Goal: Check status: Check status

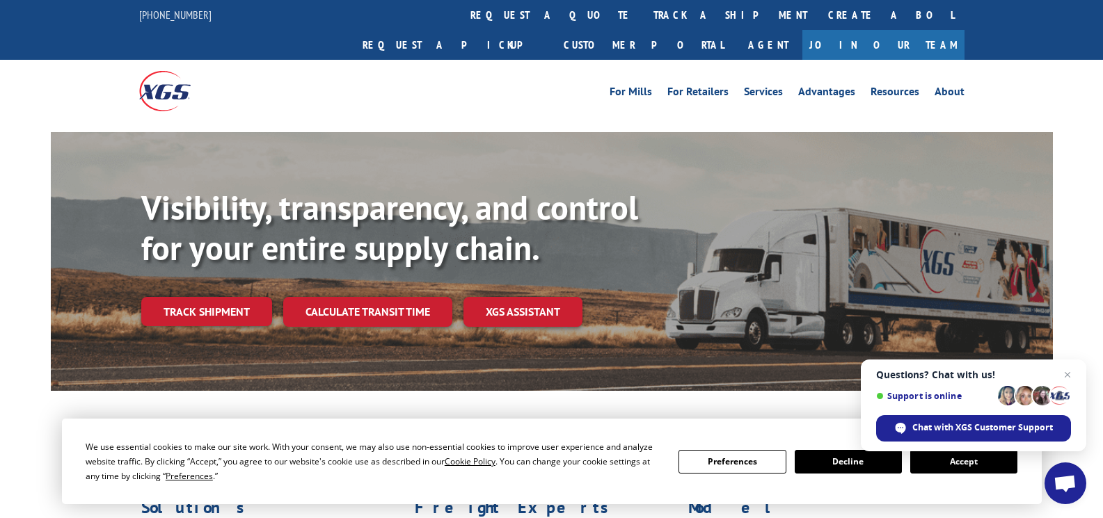
click at [207, 297] on link "Track shipment" at bounding box center [206, 311] width 131 height 29
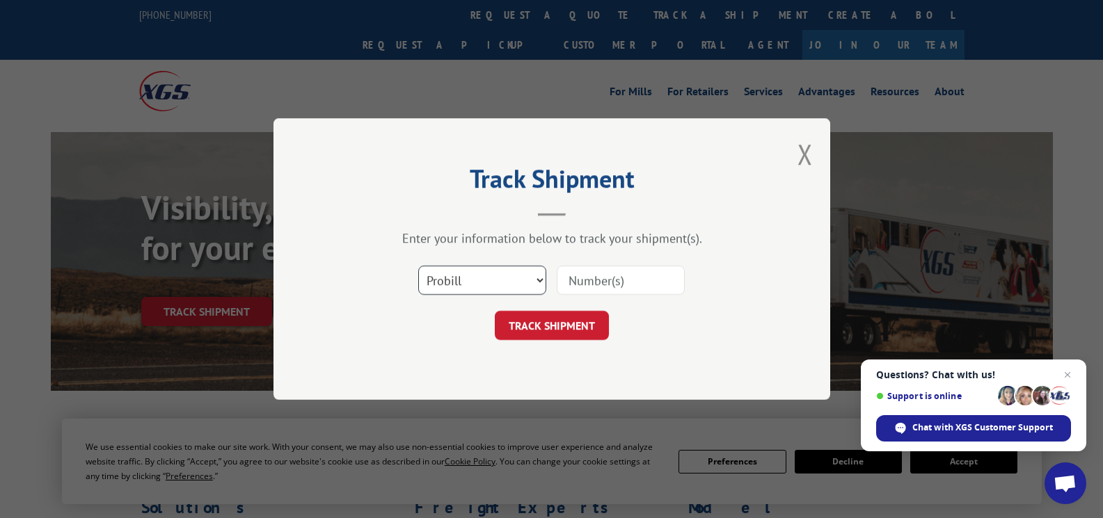
click at [539, 281] on select "Select category... Probill BOL PO" at bounding box center [482, 280] width 128 height 29
select select "bol"
click at [418, 266] on select "Select category... Probill BOL PO" at bounding box center [482, 280] width 128 height 29
click at [651, 280] on input at bounding box center [621, 280] width 128 height 29
type input "449300"
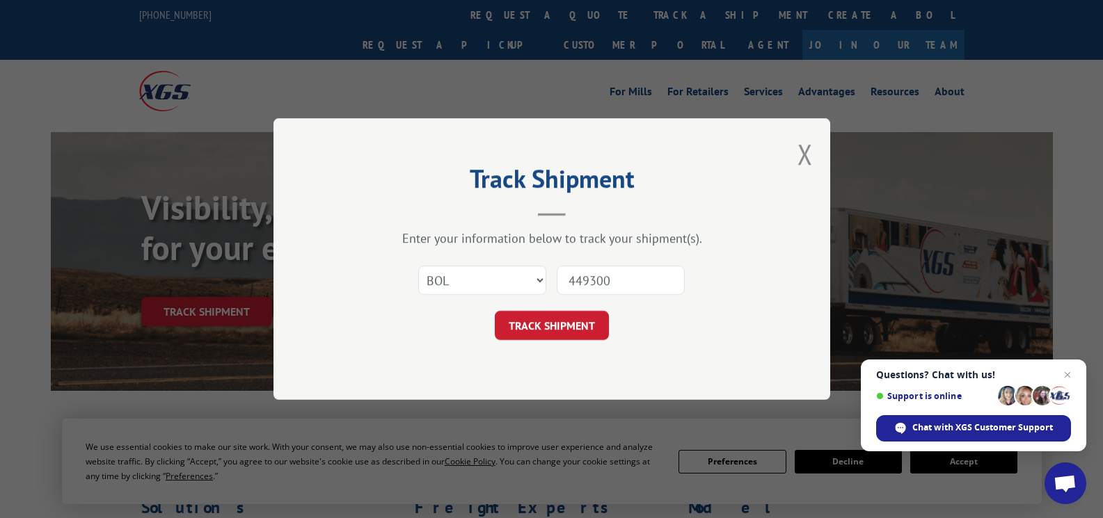
click at [568, 321] on button "TRACK SHIPMENT" at bounding box center [552, 325] width 114 height 29
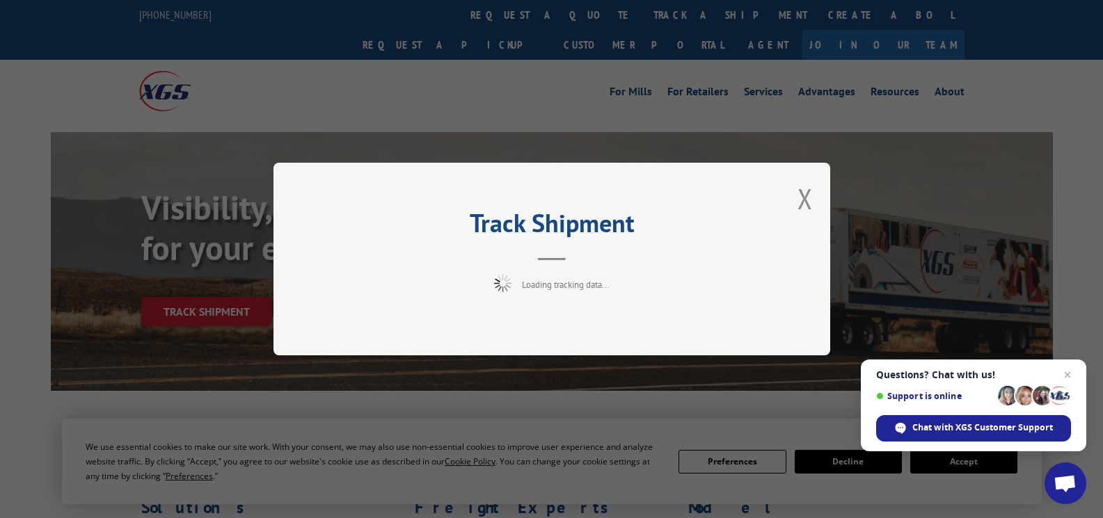
click at [1069, 377] on span "Open chat" at bounding box center [1067, 375] width 17 height 17
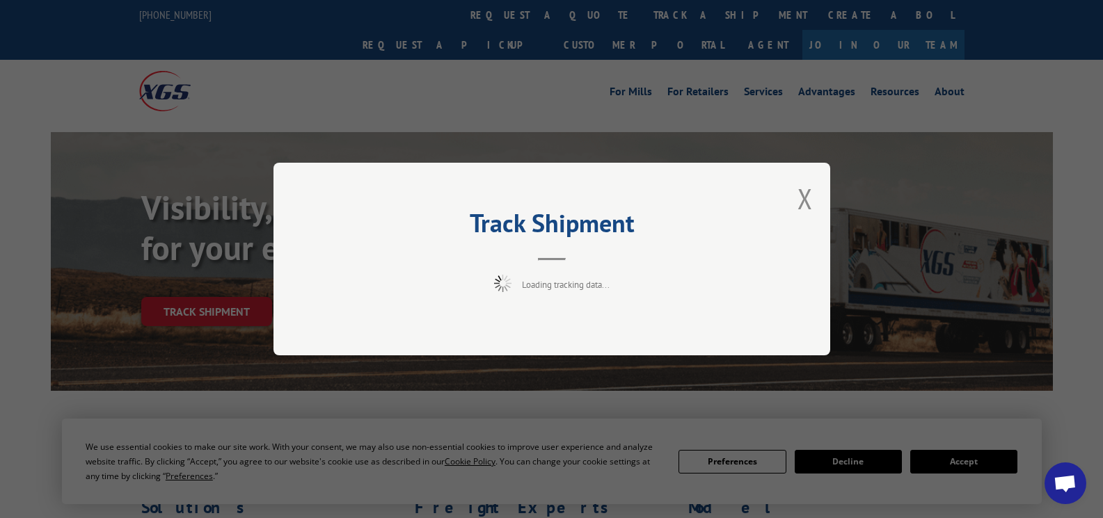
click at [868, 461] on div "Track Shipment Loading tracking data..." at bounding box center [551, 259] width 1103 height 518
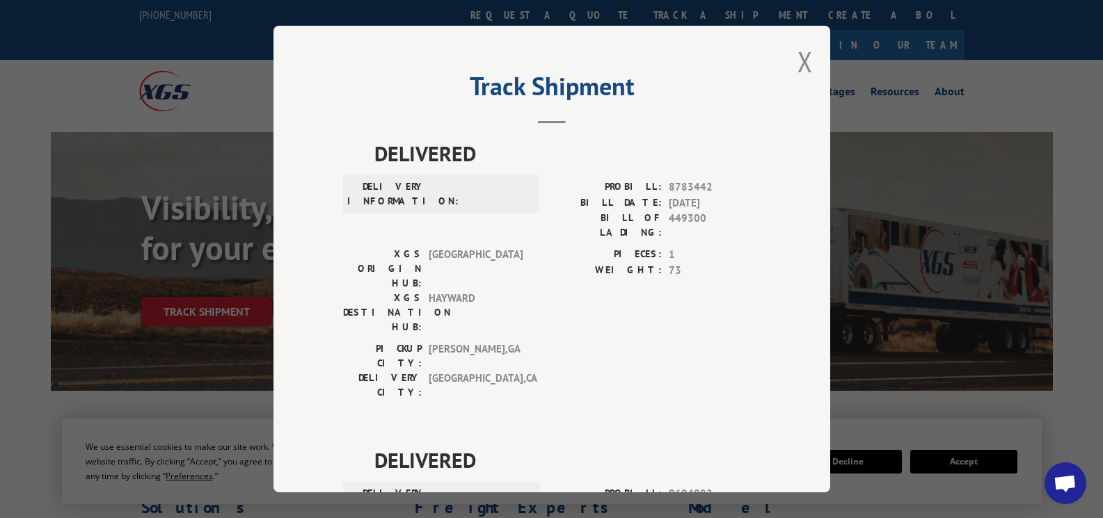
click at [797, 64] on button "Close modal" at bounding box center [804, 61] width 15 height 37
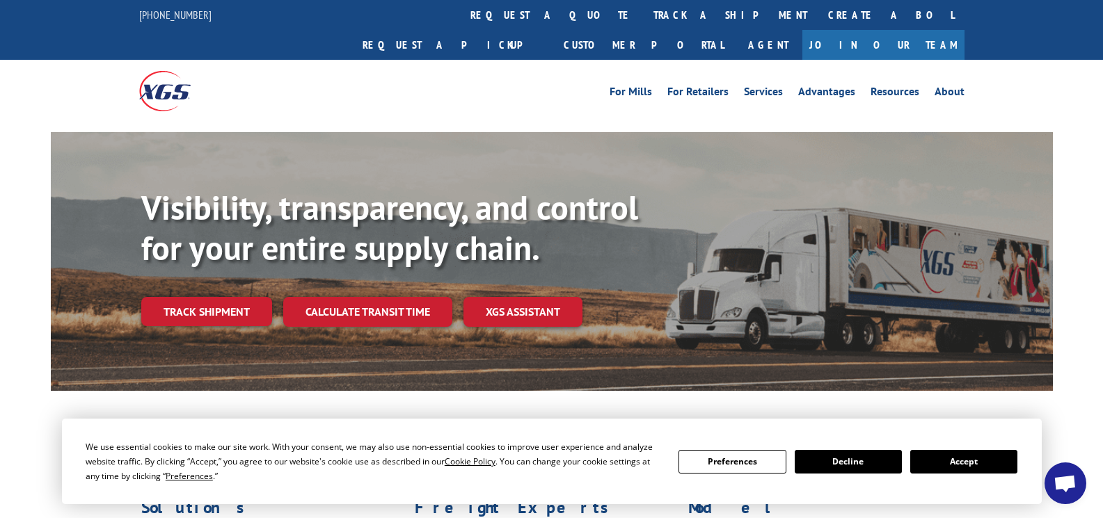
click at [847, 461] on button "Decline" at bounding box center [848, 462] width 107 height 24
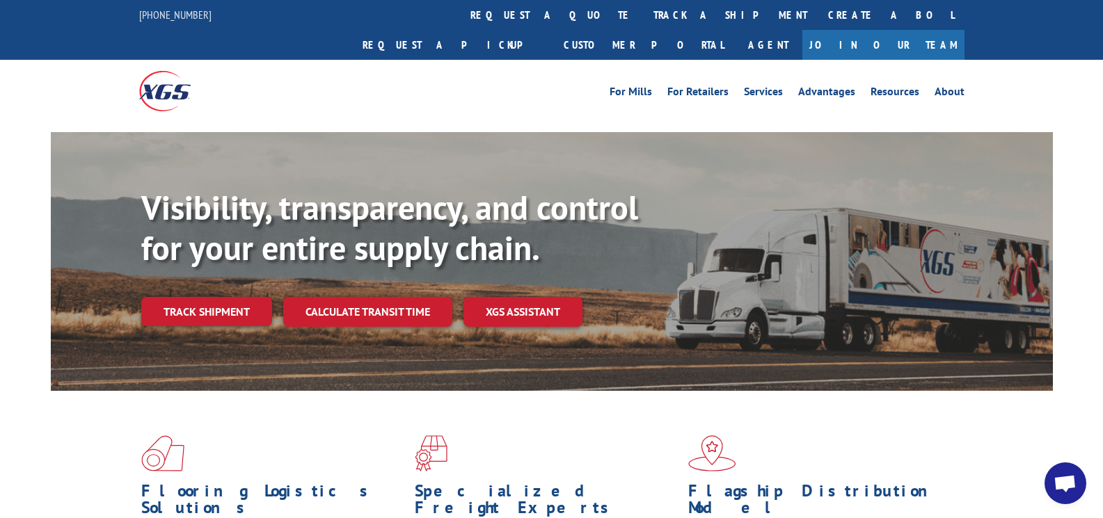
click at [1062, 489] on span "Open chat" at bounding box center [1064, 484] width 23 height 19
drag, startPoint x: 1062, startPoint y: 489, endPoint x: 1083, endPoint y: 390, distance: 101.5
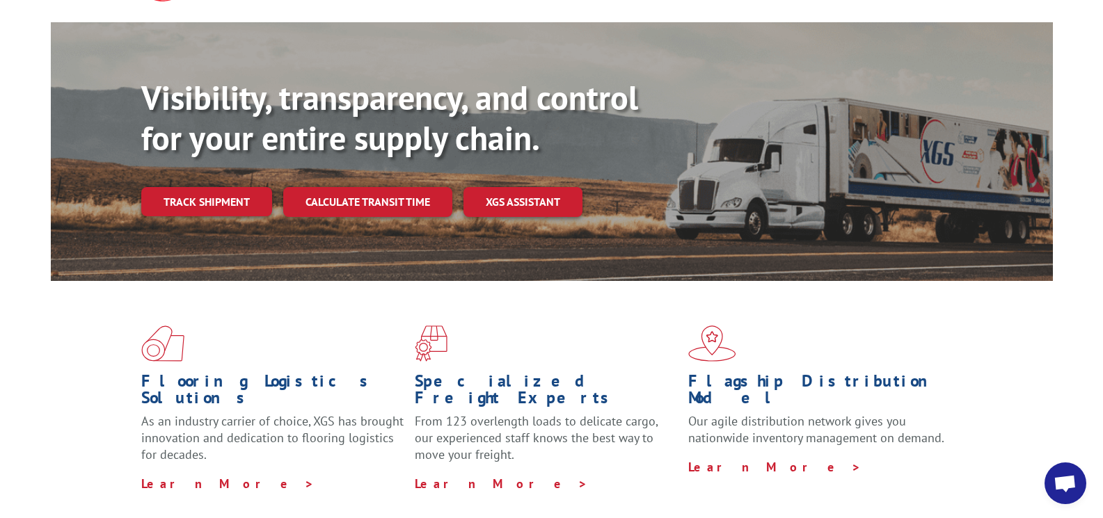
scroll to position [130, 0]
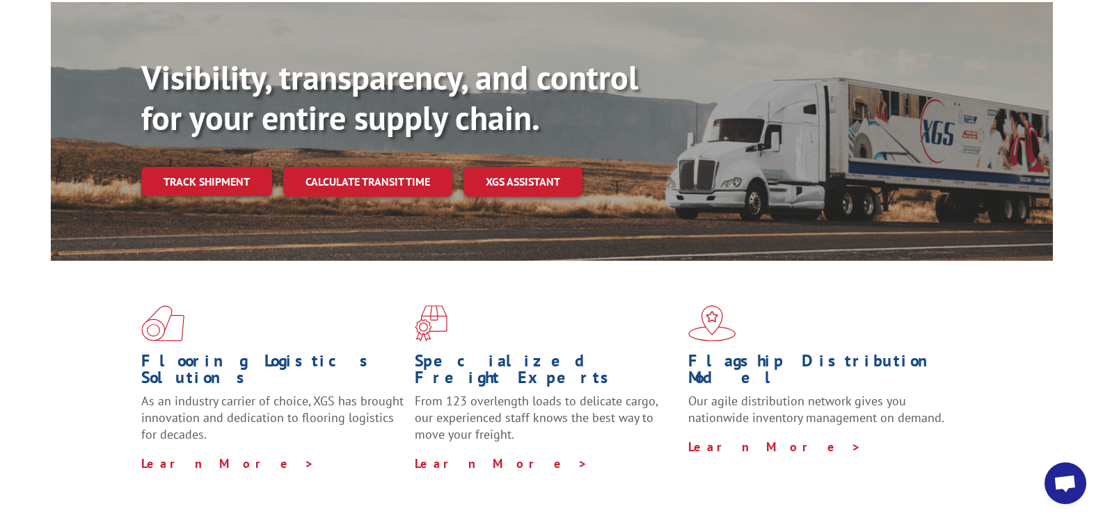
click at [1064, 474] on span "Open chat" at bounding box center [1065, 484] width 42 height 42
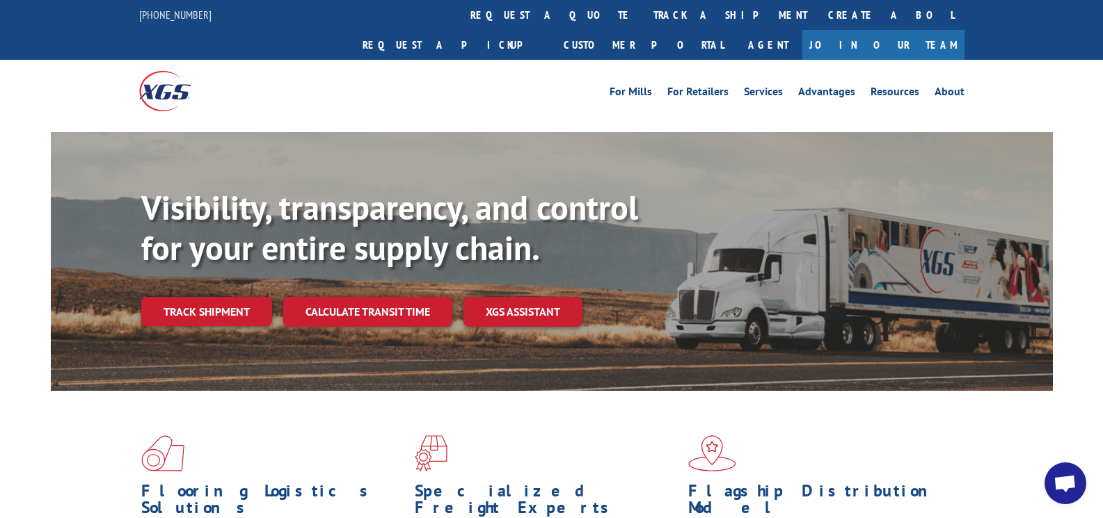
click at [643, 14] on link "track a shipment" at bounding box center [730, 15] width 175 height 30
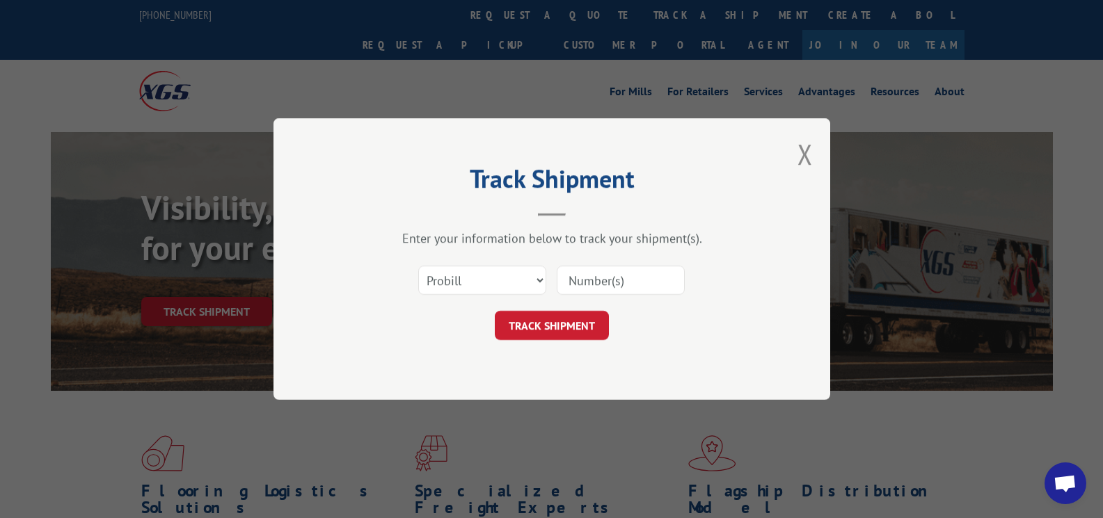
click at [799, 159] on button "Close modal" at bounding box center [804, 154] width 15 height 37
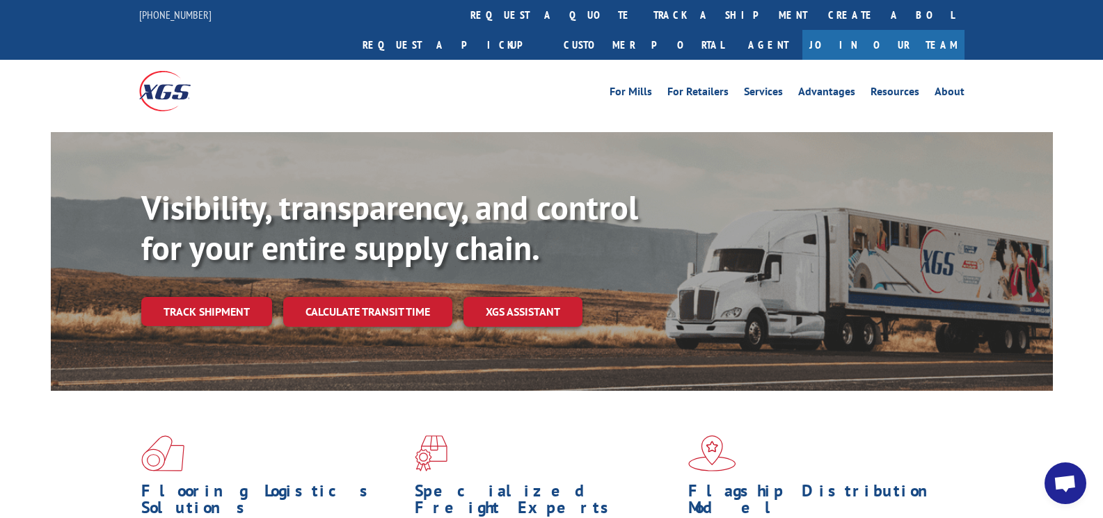
click at [734, 30] on link "Customer Portal" at bounding box center [643, 45] width 181 height 30
click at [538, 297] on link "XGS ASSISTANT" at bounding box center [522, 312] width 119 height 30
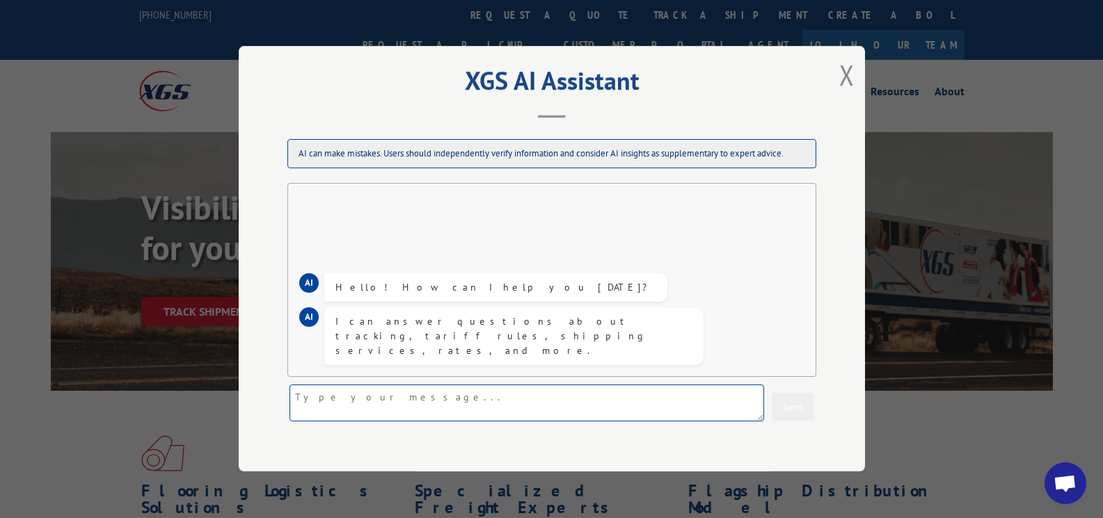
click at [479, 395] on textarea at bounding box center [526, 403] width 475 height 37
click at [580, 397] on textarea "I am tracking BOL 449300 It said ETA 9/15 It shipped [DATE] fro [US_STATE]" at bounding box center [526, 403] width 475 height 37
click at [651, 399] on textarea "I am tracking BOL 449300 It said ETA 9/15 It shipped [DATE] from [US_STATE]" at bounding box center [526, 403] width 475 height 37
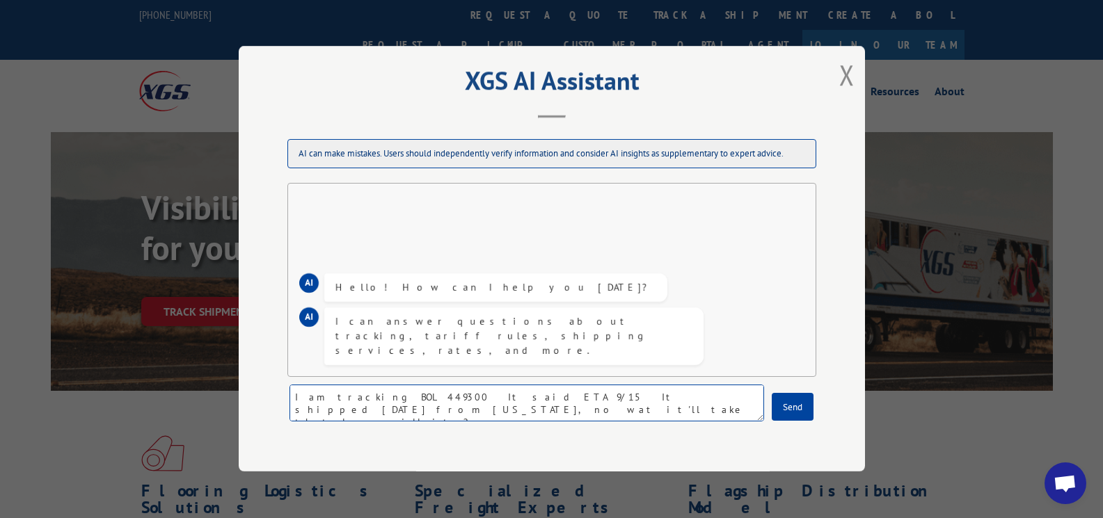
type textarea "I am tracking BOL 449300 It said ETA 9/15 It shipped [DATE] from [US_STATE], no…"
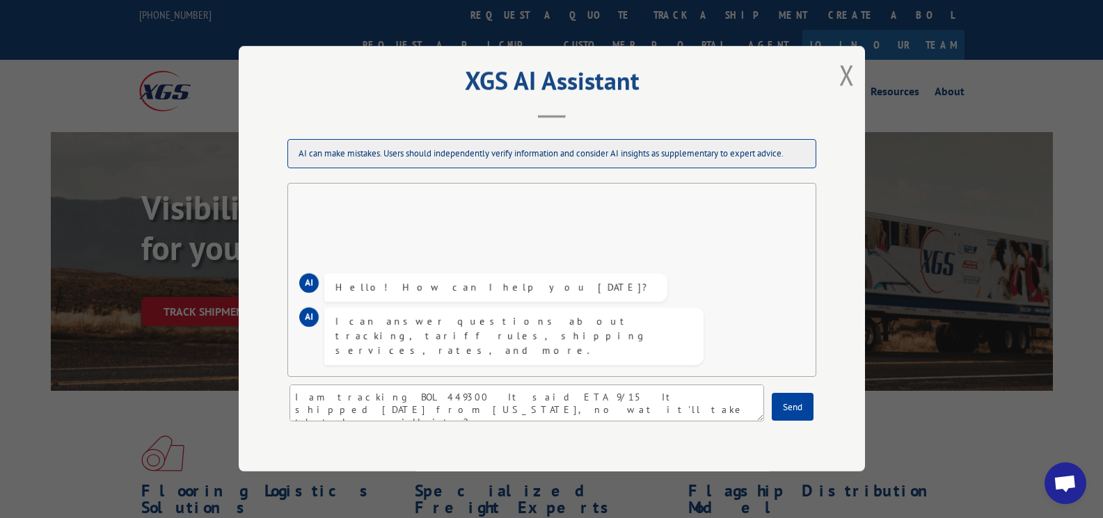
click at [788, 410] on button "Send" at bounding box center [793, 408] width 42 height 28
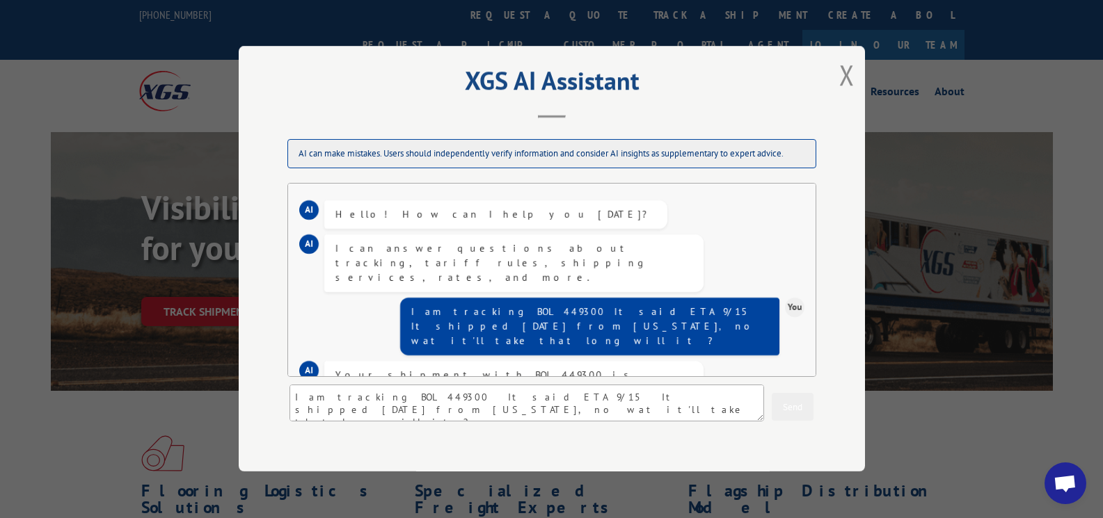
scroll to position [126, 0]
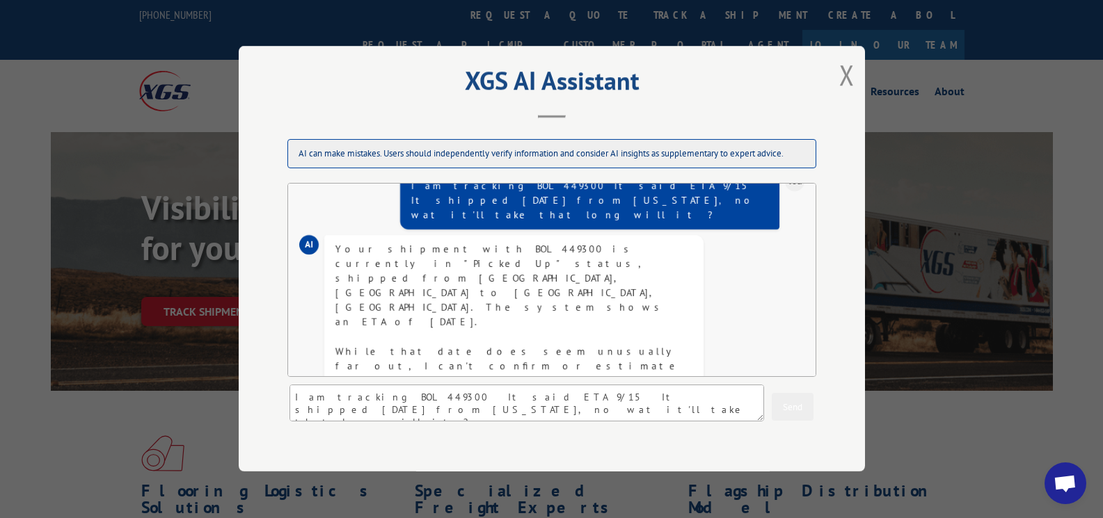
click at [844, 81] on button "Close modal" at bounding box center [846, 74] width 15 height 37
